Goal: Task Accomplishment & Management: Manage account settings

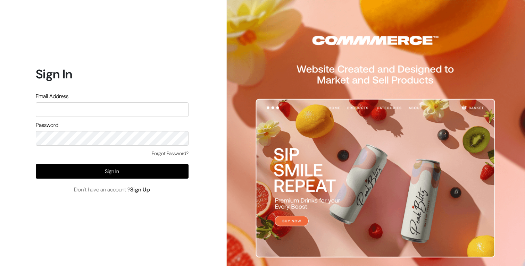
type input "[EMAIL_ADDRESS][DOMAIN_NAME]"
click at [144, 120] on form "Sign In Email Address [EMAIL_ADDRESS][DOMAIN_NAME] Password Forgot Password? Si…" at bounding box center [112, 130] width 153 height 127
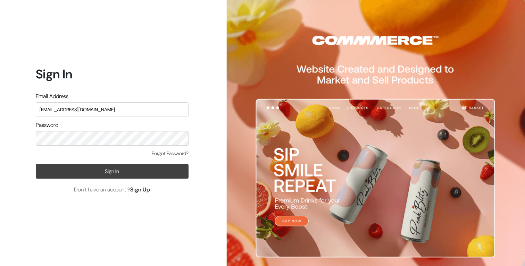
click at [108, 170] on button "Sign In" at bounding box center [112, 171] width 153 height 15
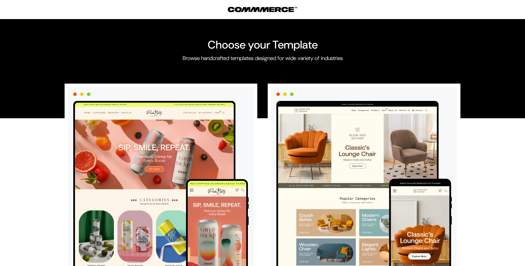
click at [39, 80] on div "Choose your Template Browse handcrafted templates designed for wide variety of …" at bounding box center [262, 68] width 525 height 99
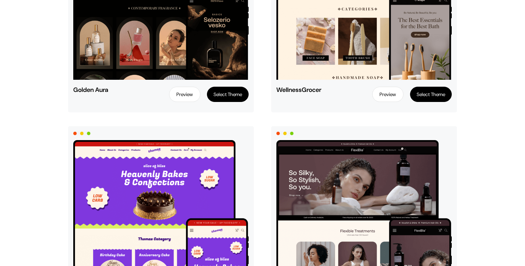
scroll to position [766, 0]
